Goal: Information Seeking & Learning: Find specific fact

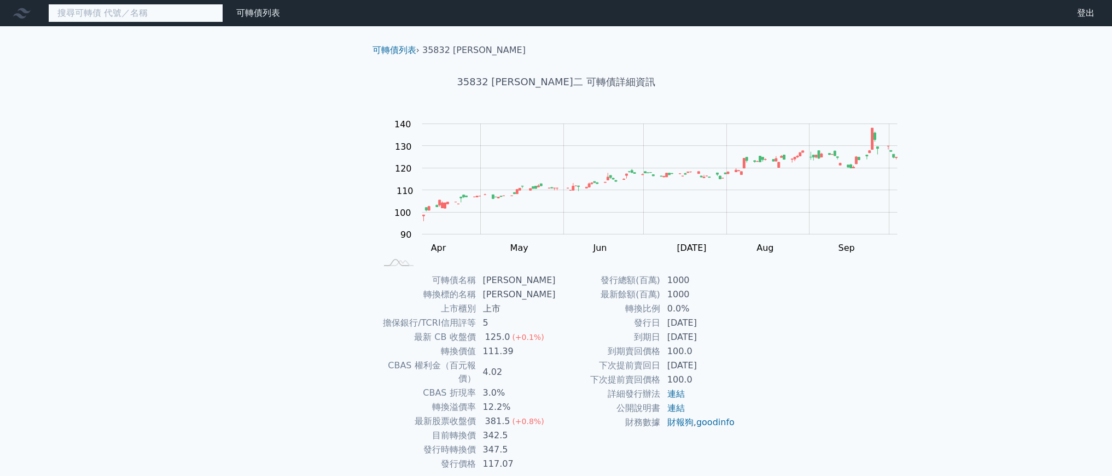
click at [223, 21] on input at bounding box center [135, 13] width 175 height 19
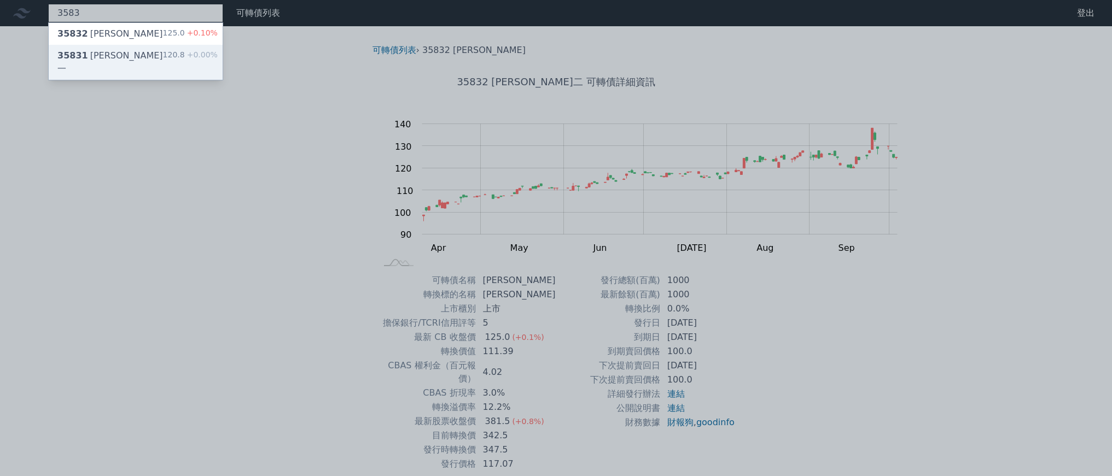
type input "3583"
click at [218, 59] on span "+0.00%" at bounding box center [201, 54] width 33 height 9
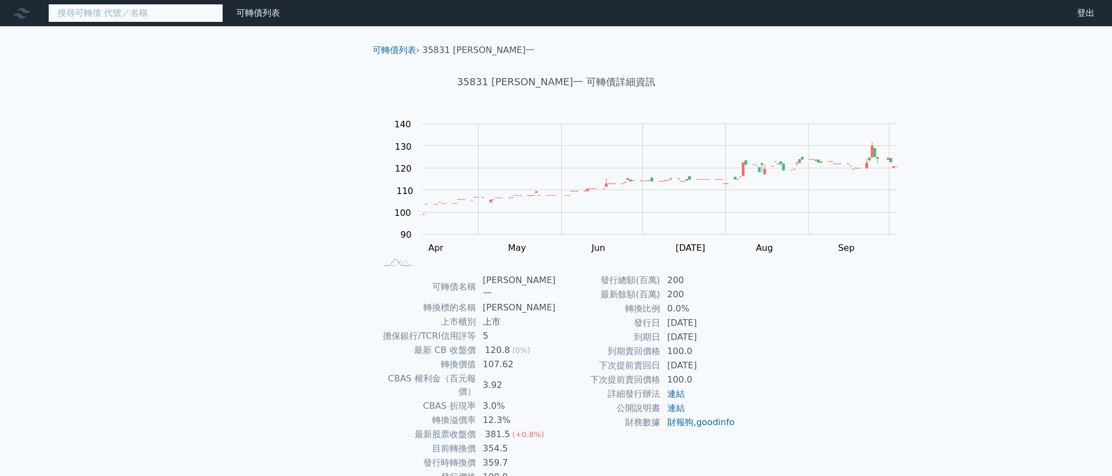
click at [223, 22] on input at bounding box center [135, 13] width 175 height 19
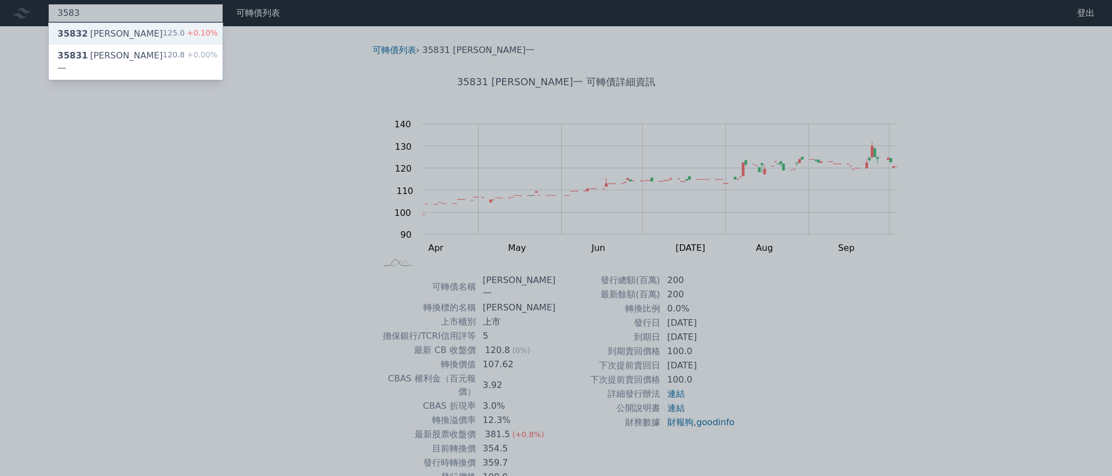
type input "3583"
click at [223, 42] on div "35832 [PERSON_NAME]二 125.0 +0.10%" at bounding box center [136, 34] width 174 height 22
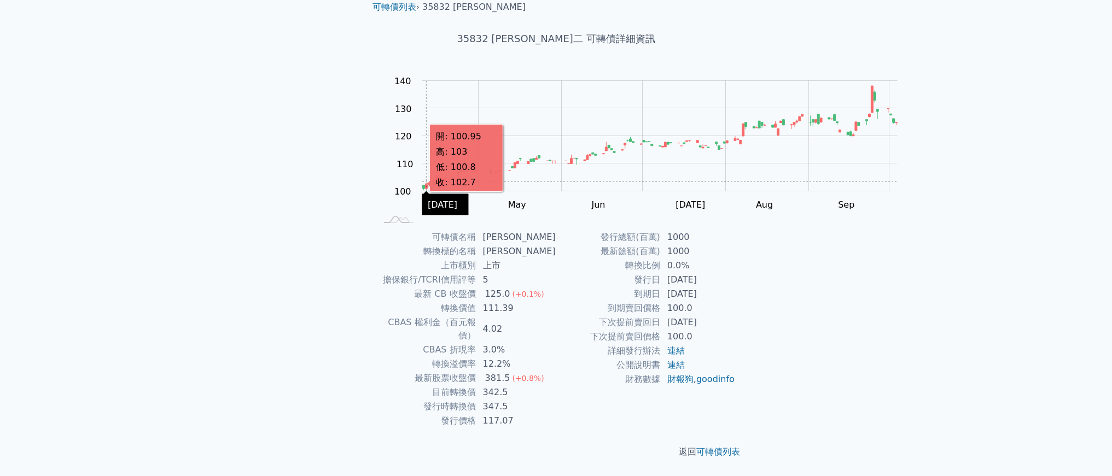
scroll to position [172, 0]
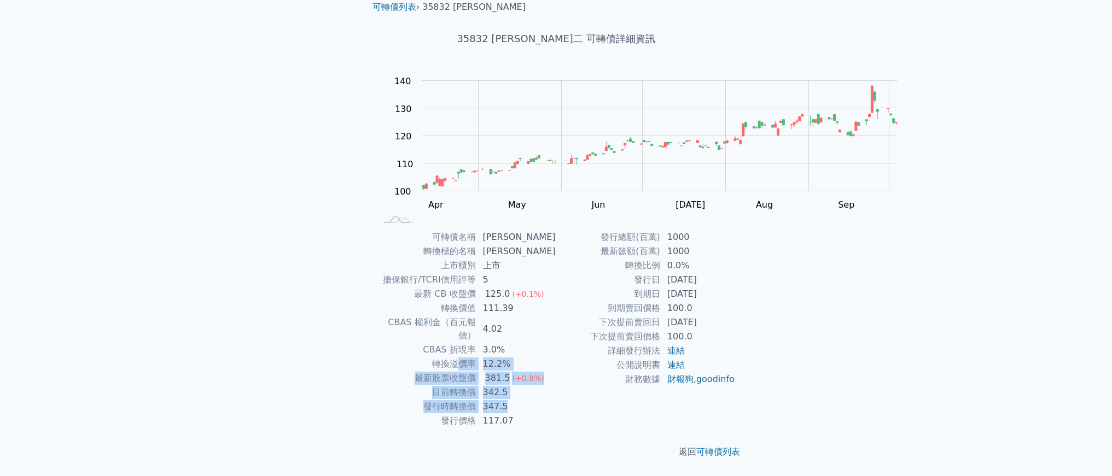
drag, startPoint x: 485, startPoint y: 407, endPoint x: 420, endPoint y: 349, distance: 86.4
click at [420, 349] on tbody "可轉債名稱 [PERSON_NAME]二 轉換標的名稱 辛耘 上市櫃別 上市 擔保銀行/TCRI信用評等 5 最新 CB 收盤價 125.0 (+0.1%) …" at bounding box center [466, 329] width 179 height 198
click at [406, 315] on td "CBAS 權利金（百元報價）" at bounding box center [427, 328] width 100 height 27
drag, startPoint x: 461, startPoint y: 331, endPoint x: 515, endPoint y: 360, distance: 60.9
click at [515, 360] on tbody "可轉債名稱 [PERSON_NAME]二 轉換標的名稱 辛耘 上市櫃別 上市 擔保銀行/TCRI信用評等 5 最新 CB 收盤價 125.0 (+0.1%) …" at bounding box center [466, 329] width 179 height 198
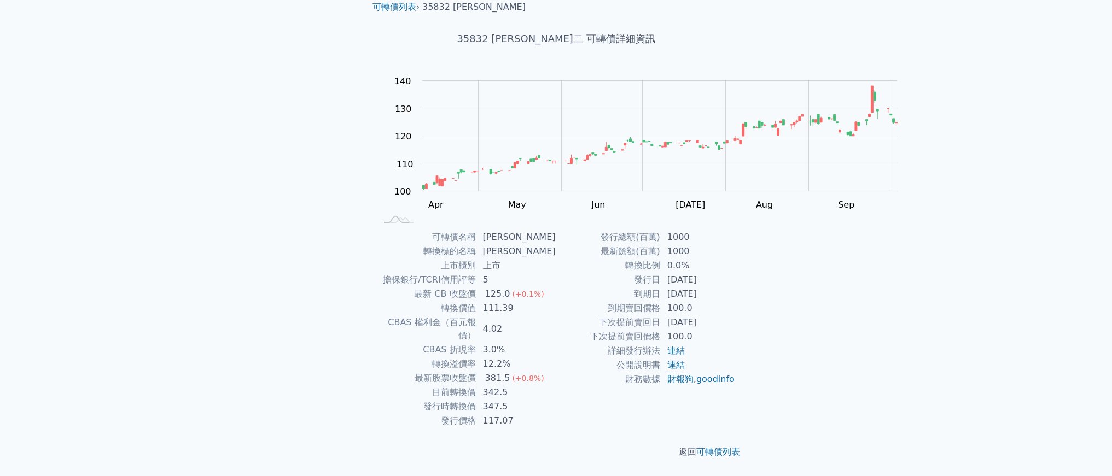
click at [534, 371] on td "381.5 (+0.8%)" at bounding box center [516, 378] width 80 height 14
drag, startPoint x: 534, startPoint y: 396, endPoint x: 402, endPoint y: 358, distance: 137.2
click at [402, 358] on tbody "可轉債名稱 [PERSON_NAME]二 轉換標的名稱 辛耘 上市櫃別 上市 擔保銀行/TCRI信用評等 5 最新 CB 收盤價 125.0 (+0.1%) …" at bounding box center [466, 329] width 179 height 198
click at [399, 371] on td "最新股票收盤價" at bounding box center [427, 378] width 100 height 14
drag, startPoint x: 377, startPoint y: 384, endPoint x: 519, endPoint y: 395, distance: 143.1
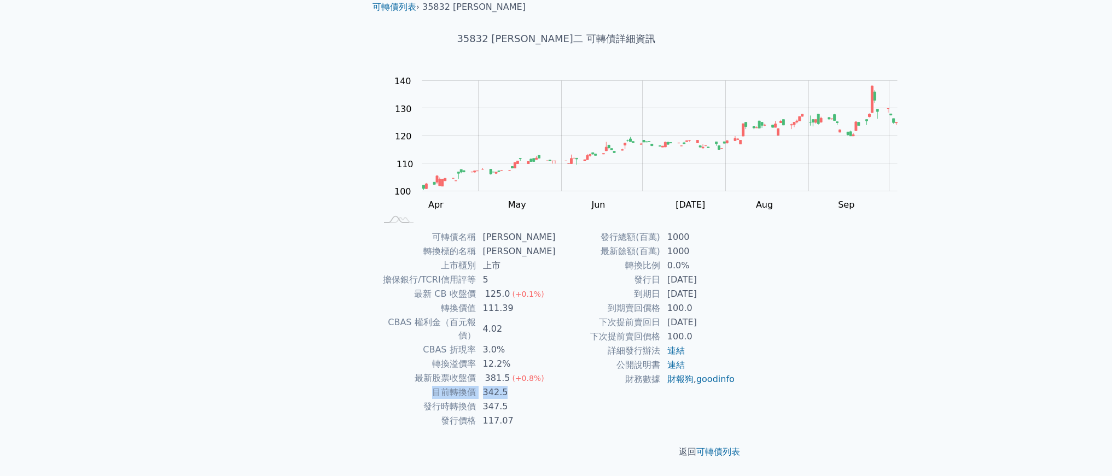
click at [519, 395] on tbody "可轉債名稱 [PERSON_NAME]二 轉換標的名稱 辛耘 上市櫃別 上市 擔保銀行/TCRI信用評等 5 最新 CB 收盤價 125.0 (+0.1%) …" at bounding box center [466, 329] width 179 height 198
